Goal: Transaction & Acquisition: Book appointment/travel/reservation

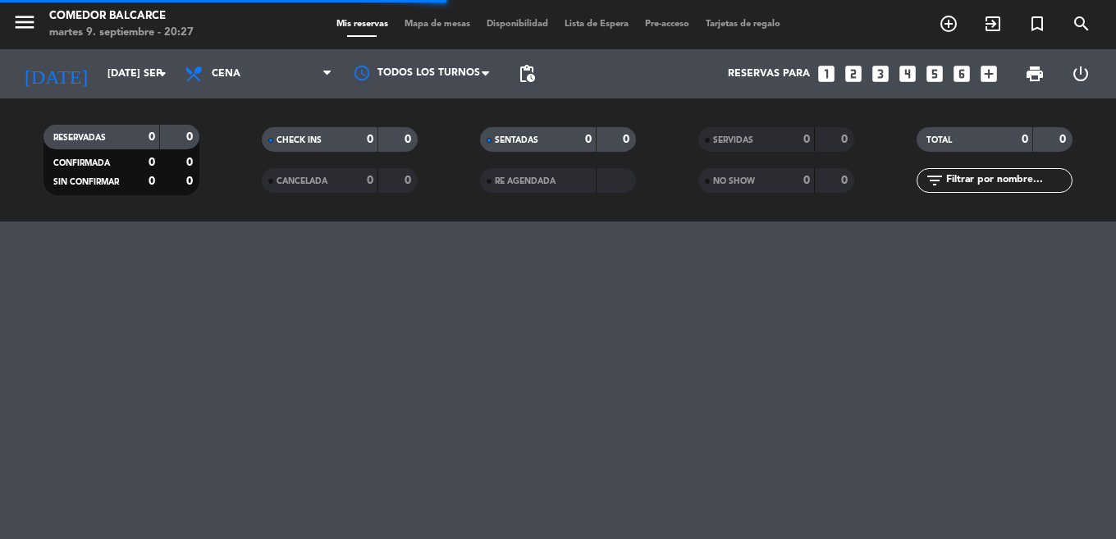
click at [863, 72] on icon "looks_two" at bounding box center [853, 73] width 21 height 21
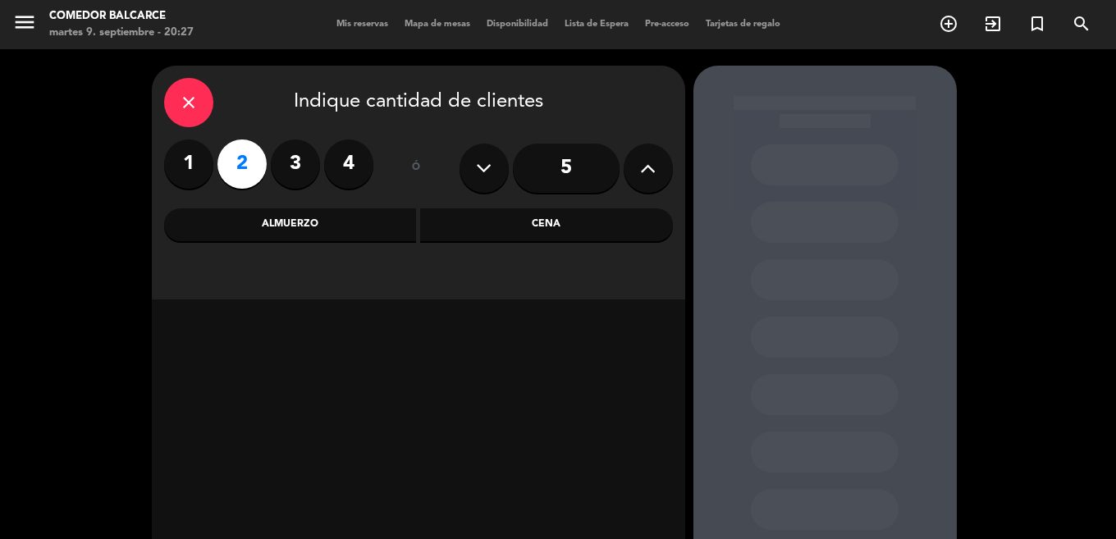
click at [496, 234] on div "Cena" at bounding box center [546, 224] width 253 height 33
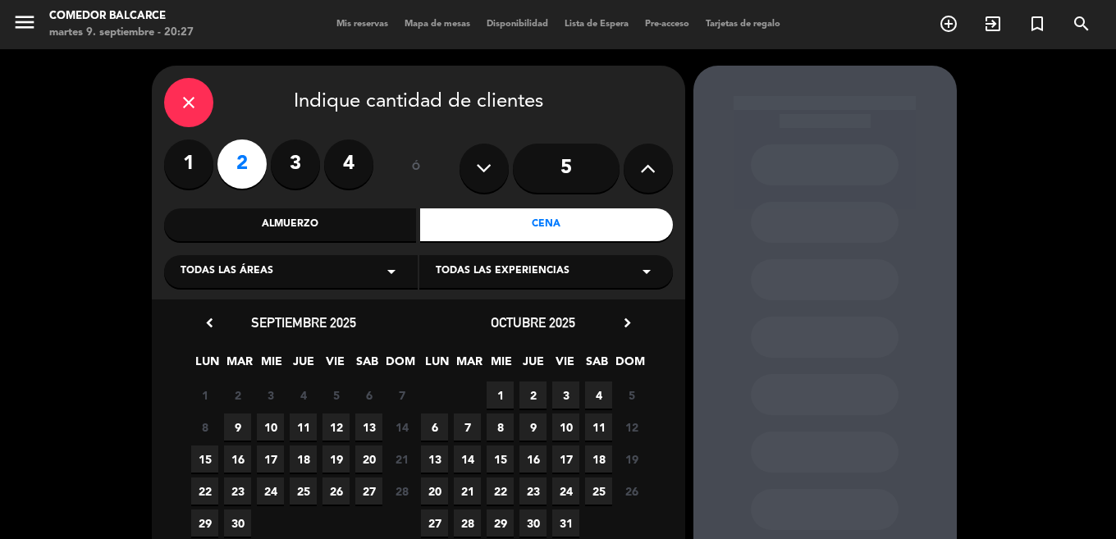
click at [302, 415] on span "11" at bounding box center [303, 427] width 27 height 27
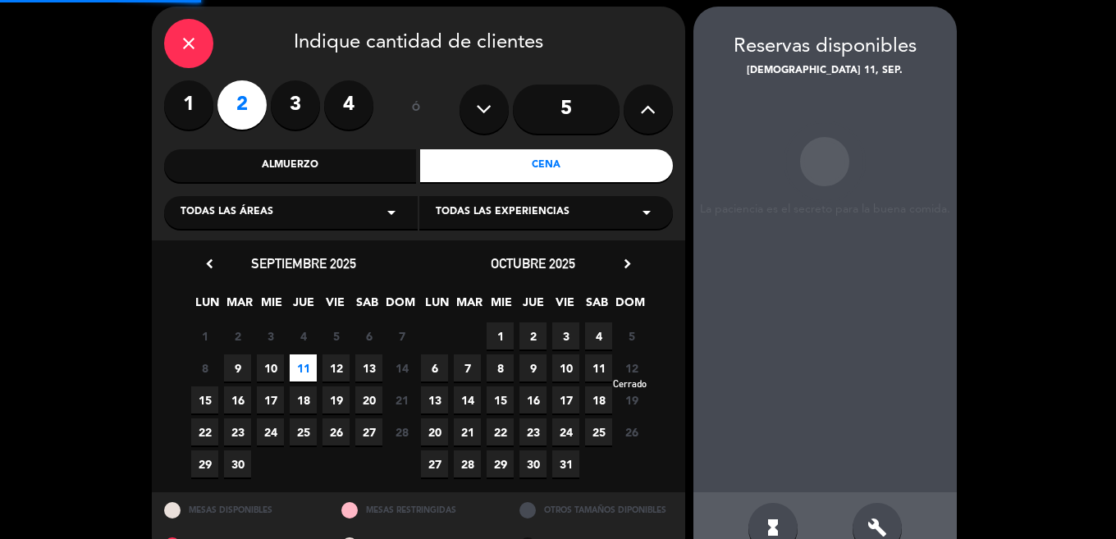
scroll to position [66, 0]
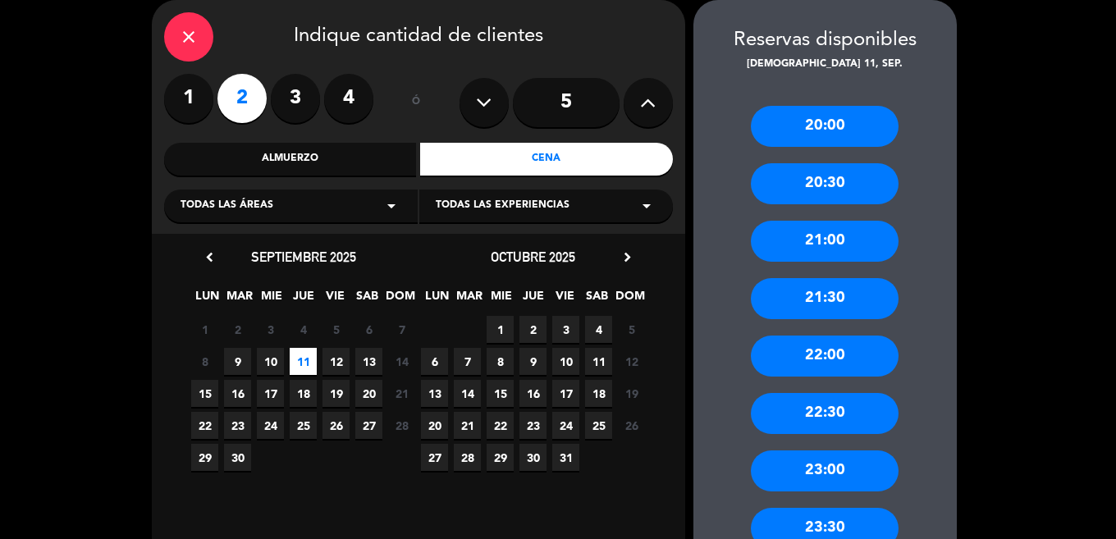
click at [819, 188] on div "20:30" at bounding box center [825, 183] width 148 height 41
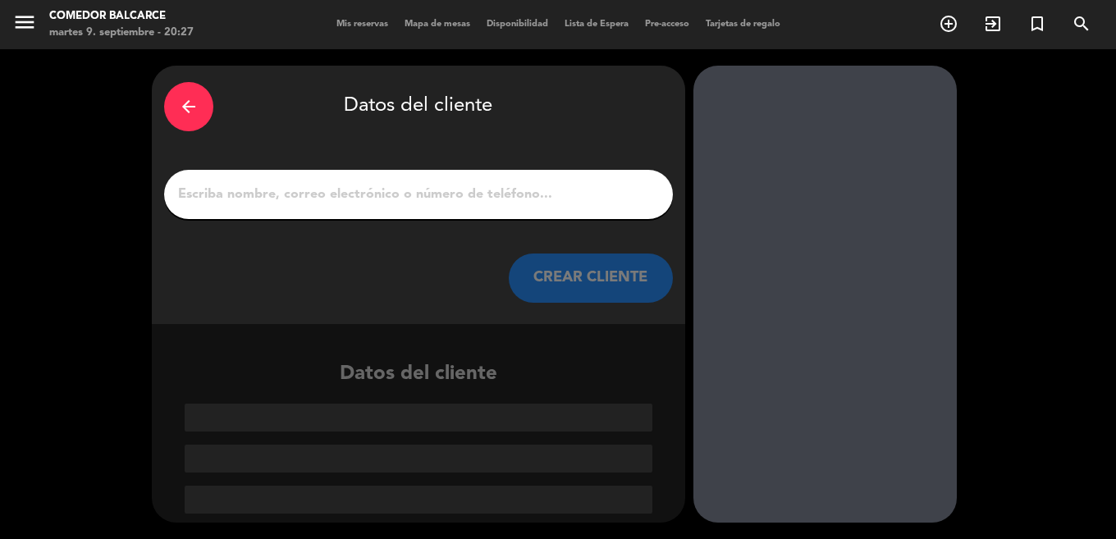
scroll to position [0, 0]
click at [335, 204] on input "1" at bounding box center [418, 194] width 484 height 23
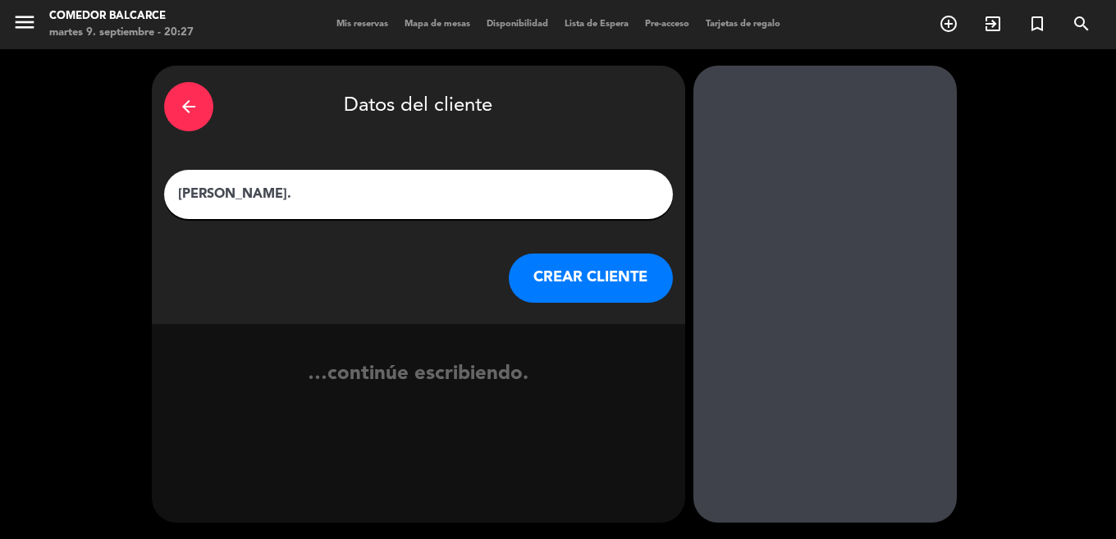
type input "[PERSON_NAME]."
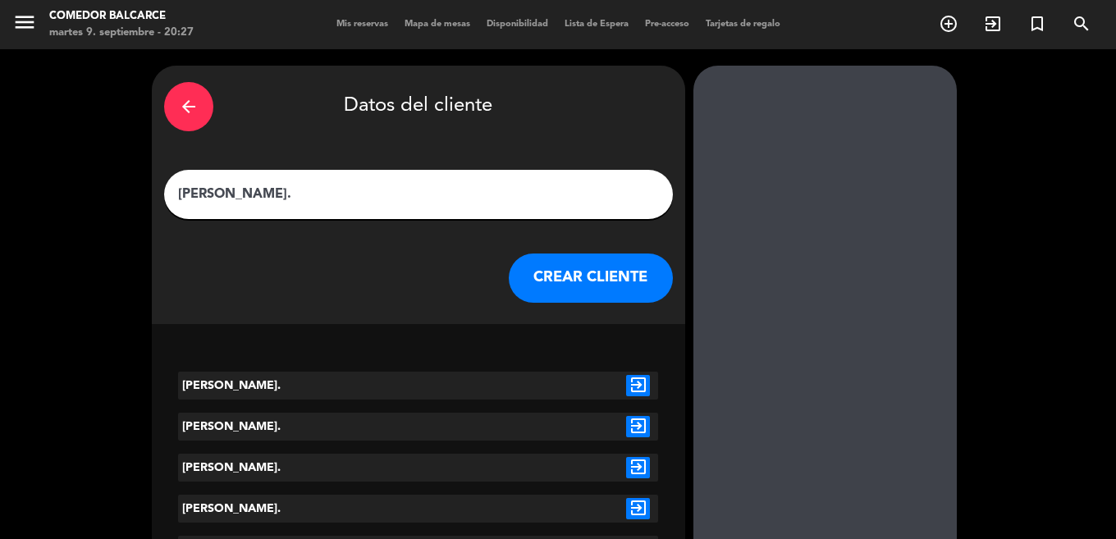
click at [608, 272] on button "CREAR CLIENTE" at bounding box center [591, 278] width 164 height 49
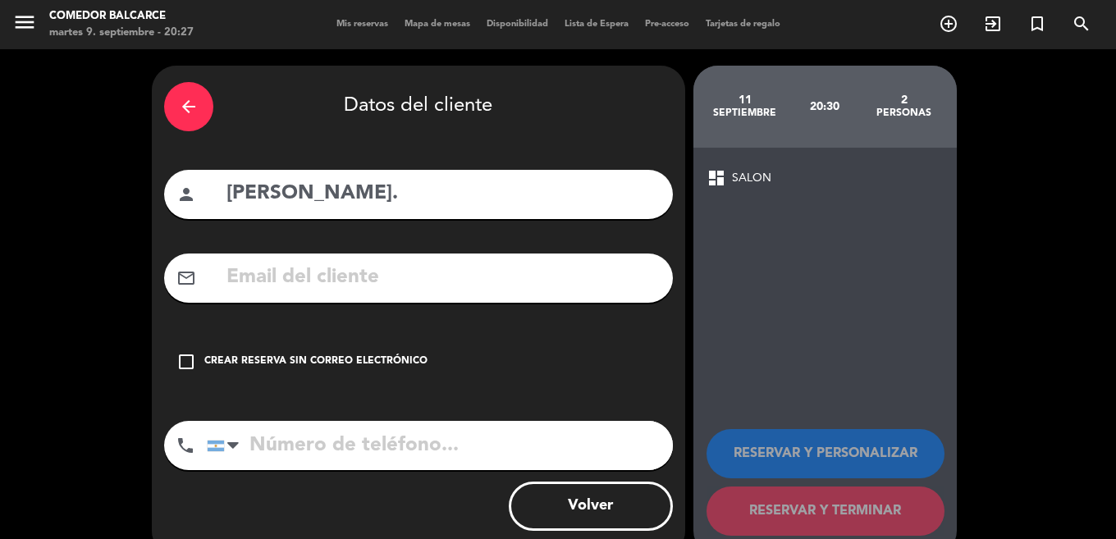
click at [283, 378] on div "check_box_outline_blank Crear reserva sin correo electrónico" at bounding box center [418, 361] width 509 height 49
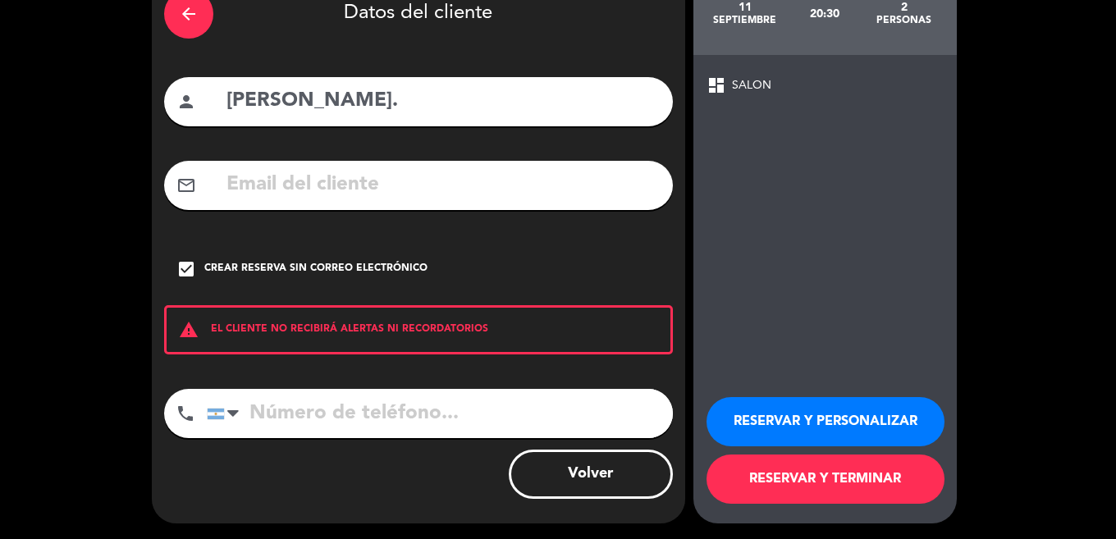
scroll to position [94, 0]
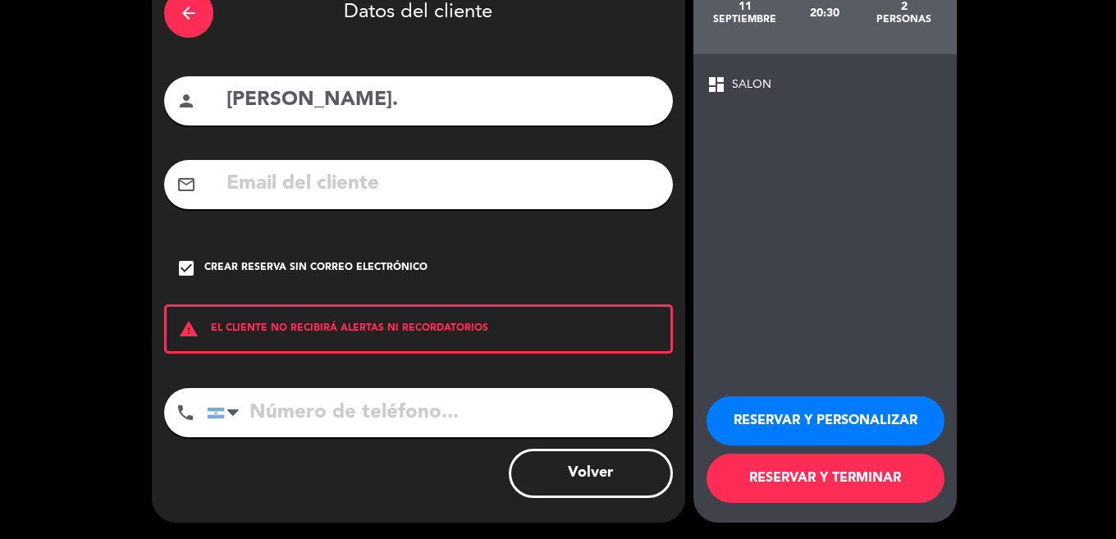
click at [790, 469] on button "RESERVAR Y TERMINAR" at bounding box center [826, 478] width 238 height 49
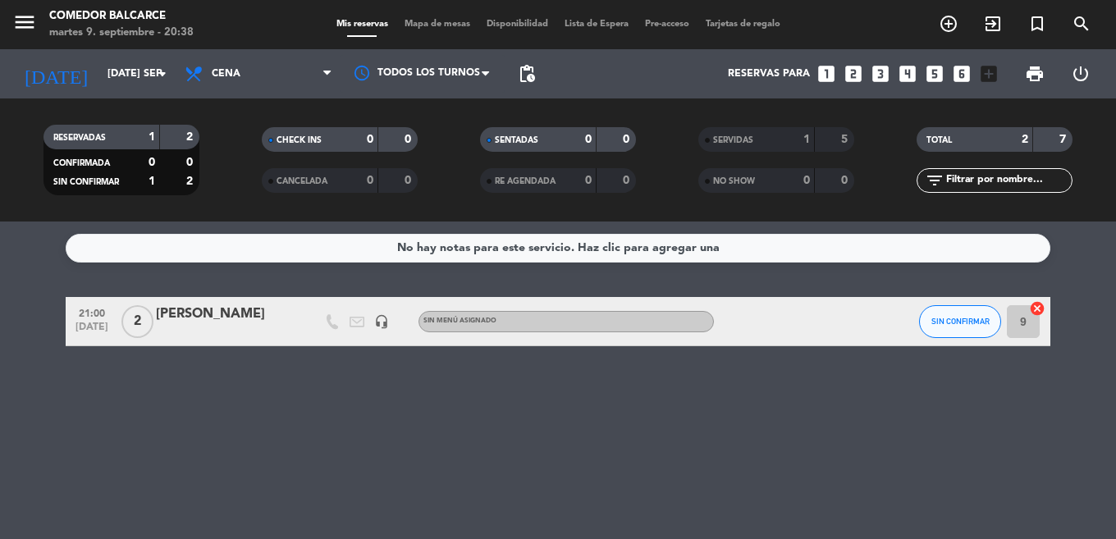
click at [905, 70] on icon "looks_4" at bounding box center [907, 73] width 21 height 21
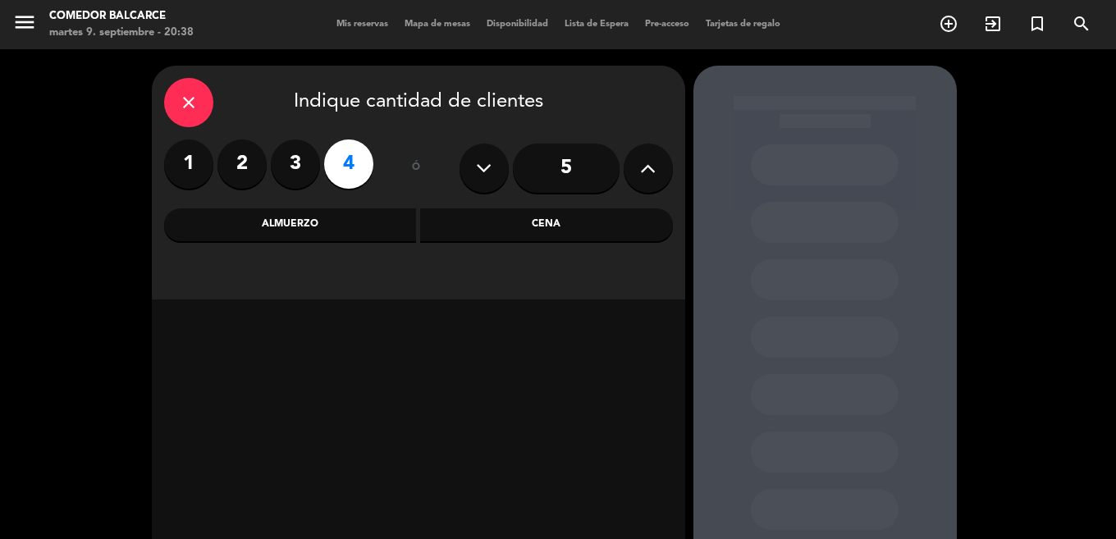
click at [520, 226] on div "Cena" at bounding box center [546, 224] width 253 height 33
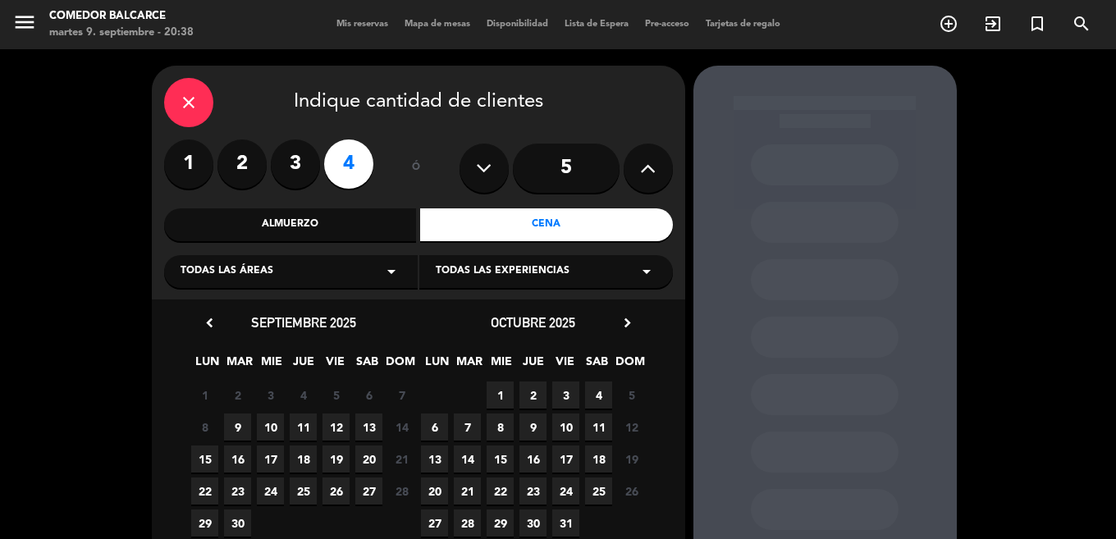
click at [266, 427] on span "10" at bounding box center [270, 427] width 27 height 27
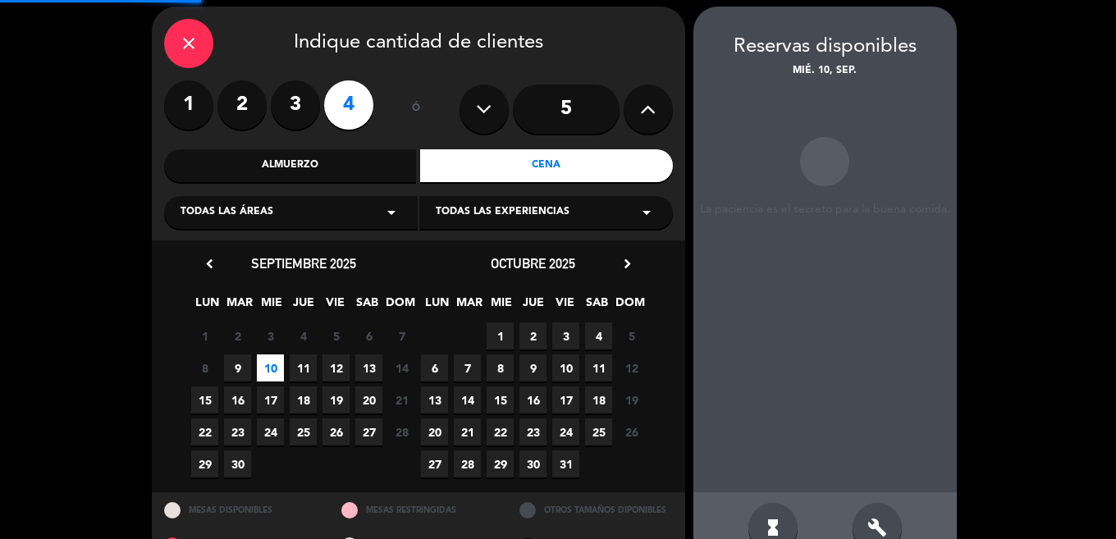
scroll to position [66, 0]
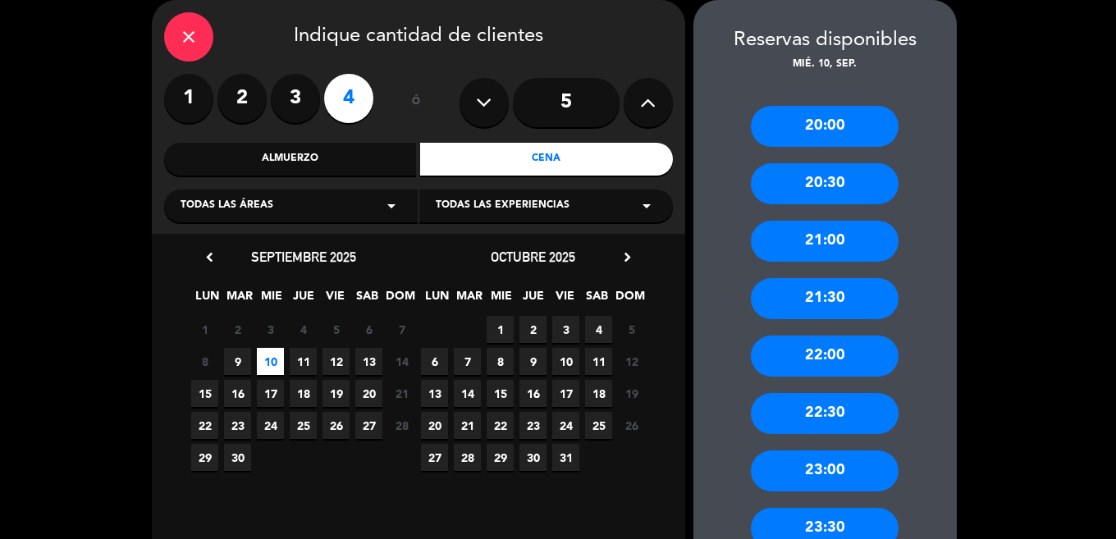
click at [820, 238] on div "21:00" at bounding box center [825, 241] width 148 height 41
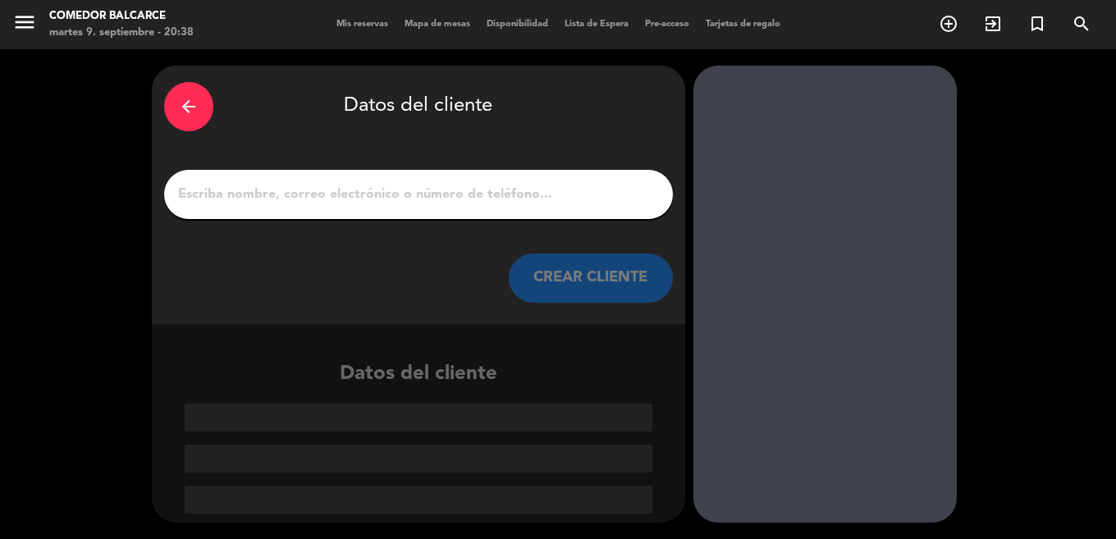
click at [259, 193] on input "1" at bounding box center [418, 194] width 484 height 23
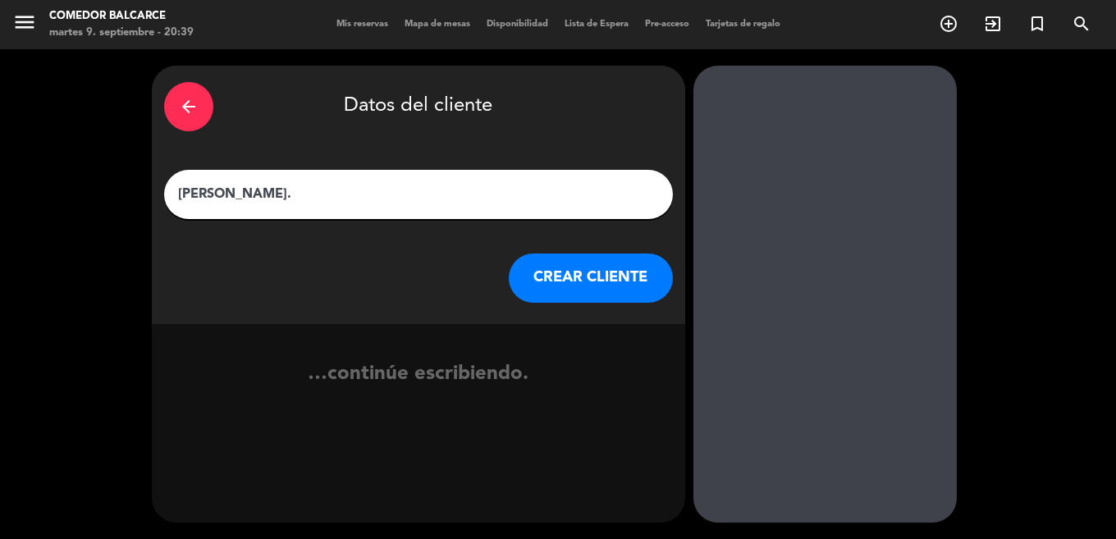
type input "garcia."
click at [573, 274] on button "CREAR CLIENTE" at bounding box center [591, 278] width 164 height 49
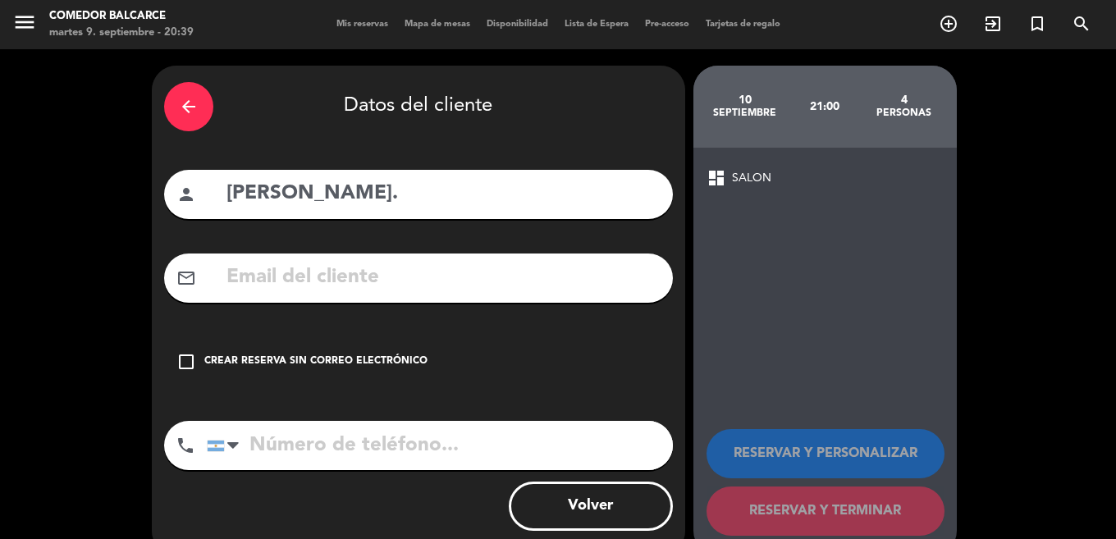
click at [328, 365] on div "Crear reserva sin correo electrónico" at bounding box center [315, 362] width 223 height 16
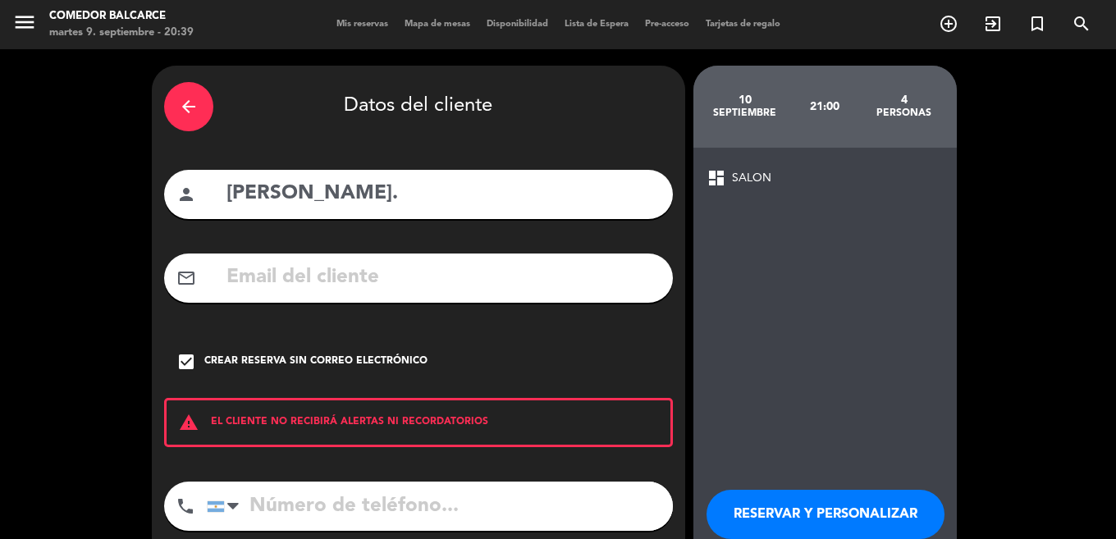
scroll to position [94, 0]
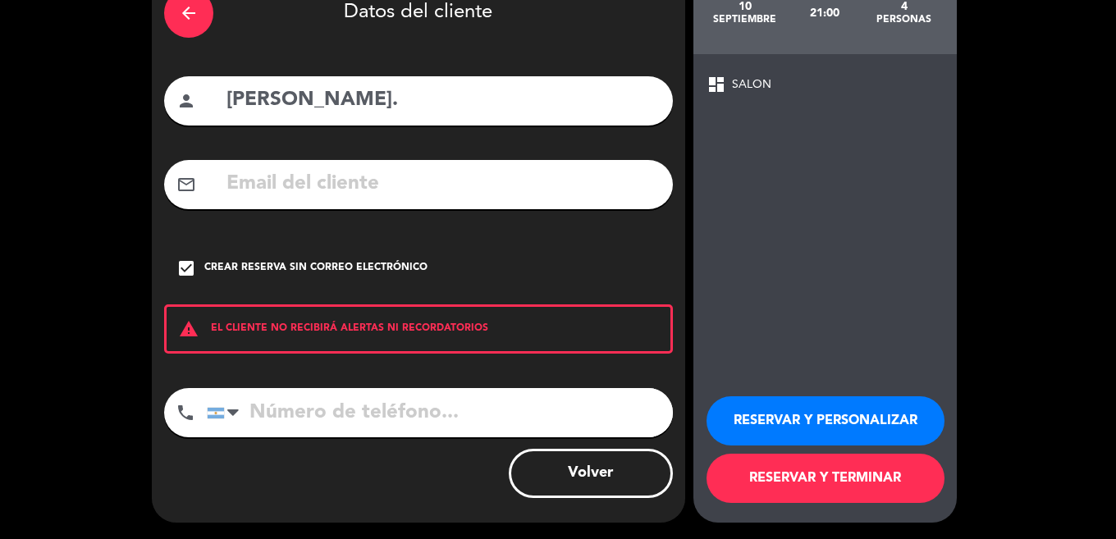
click at [744, 483] on button "RESERVAR Y TERMINAR" at bounding box center [826, 478] width 238 height 49
